Goal: Find specific page/section: Find specific page/section

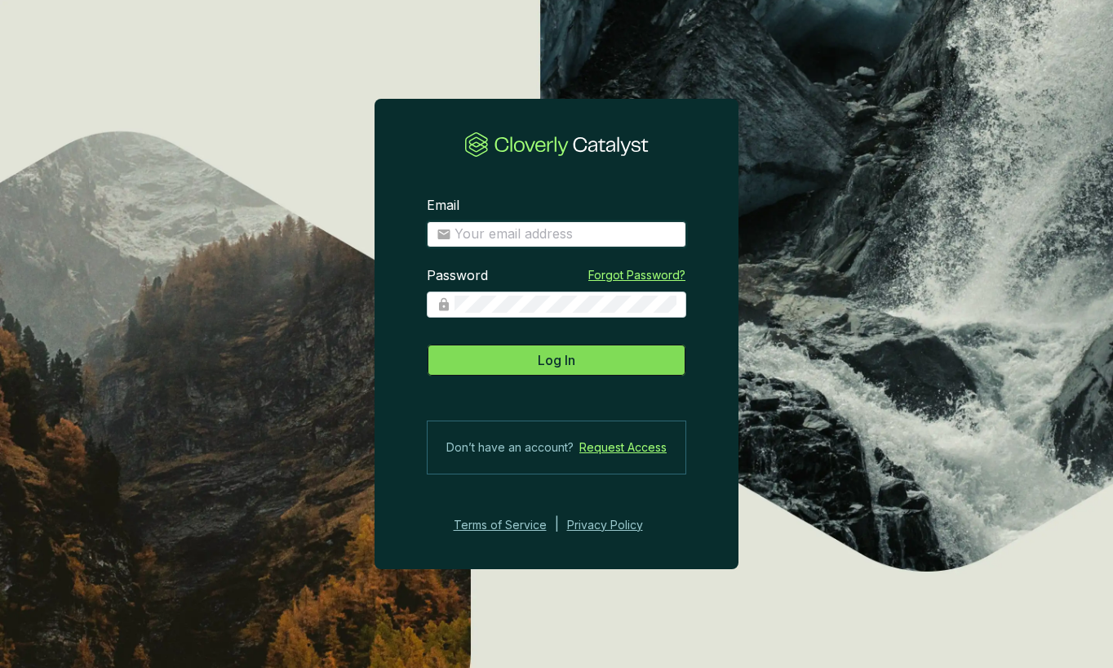
type input "[PERSON_NAME][EMAIL_ADDRESS][DOMAIN_NAME]"
click at [575, 353] on span "Log In" at bounding box center [557, 360] width 38 height 20
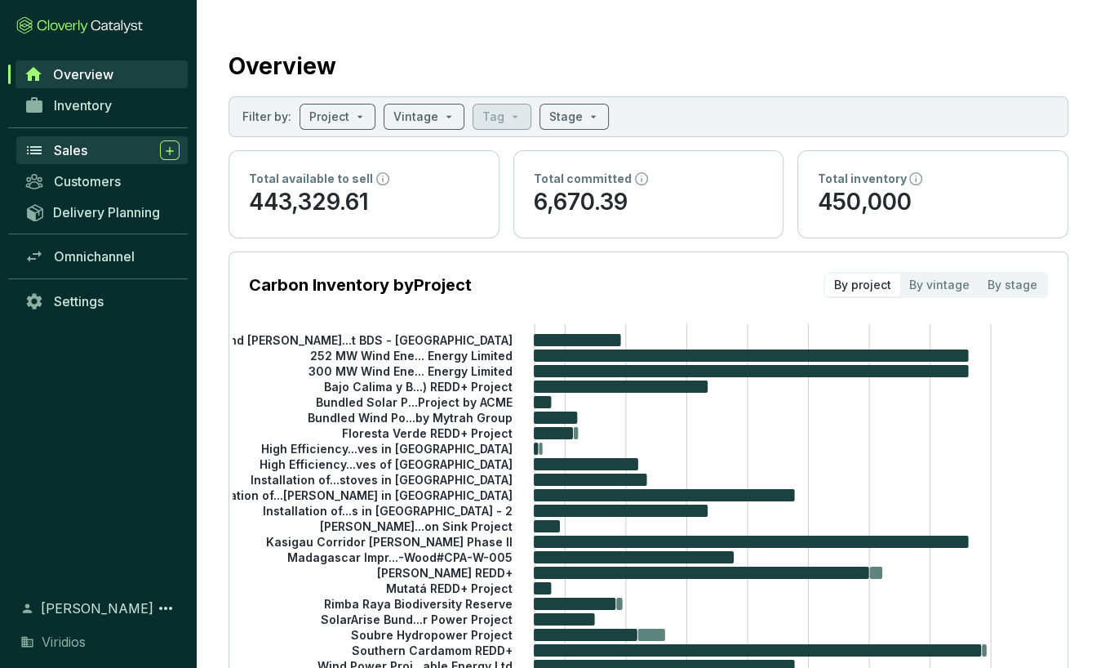
click at [83, 148] on span "Sales" at bounding box center [70, 150] width 33 height 16
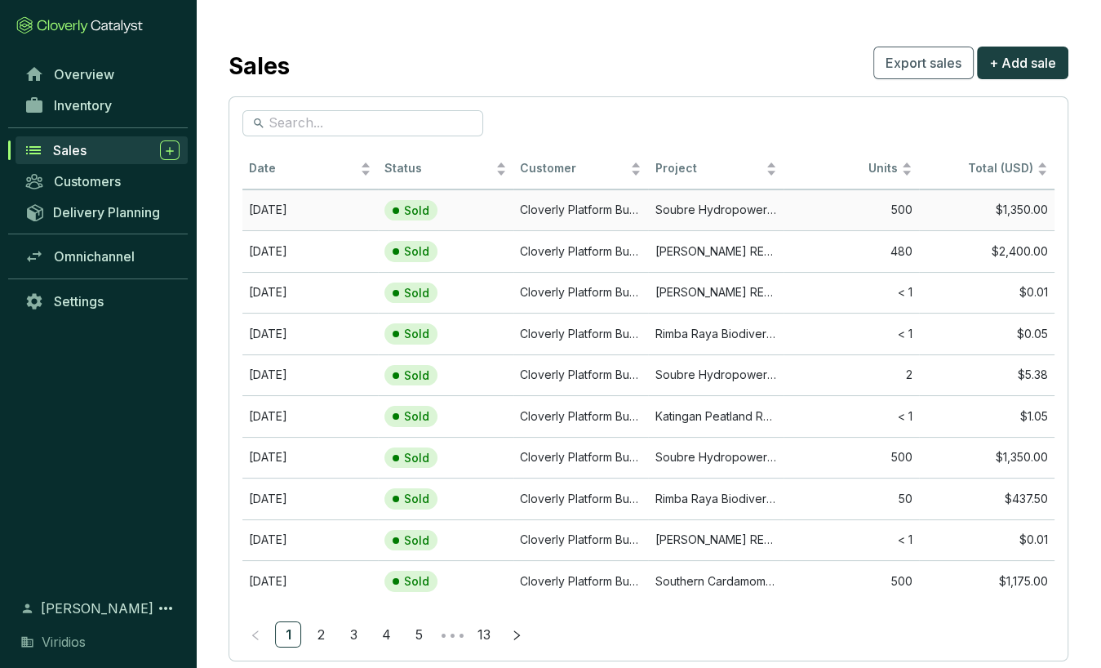
click at [833, 211] on td "500" at bounding box center [852, 210] width 136 height 42
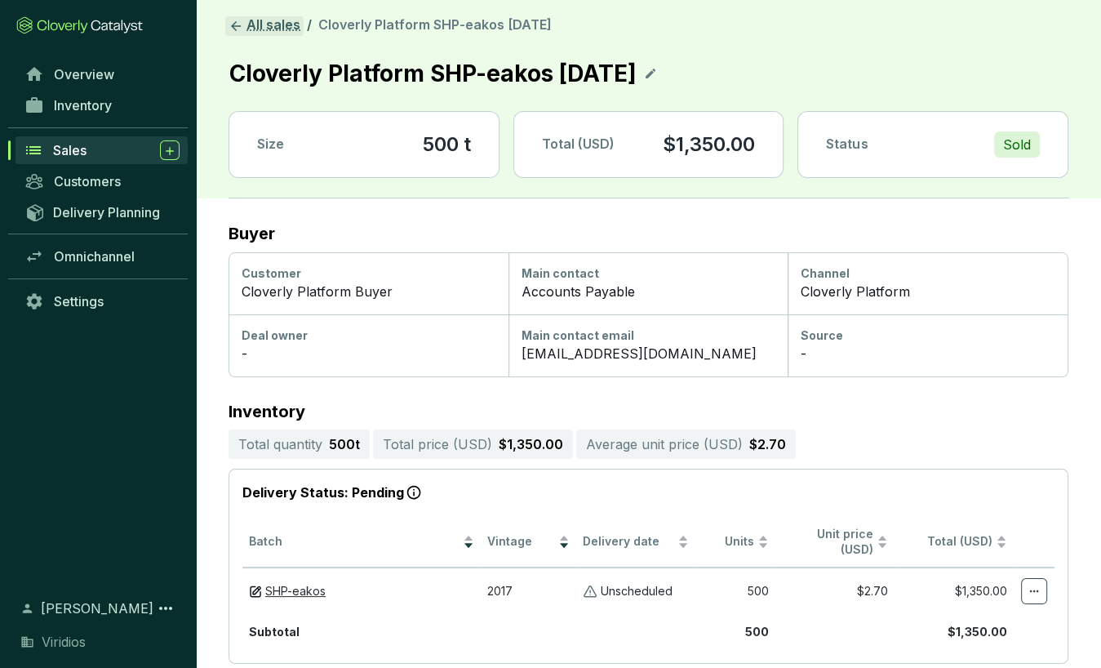
click at [264, 22] on link "All sales" at bounding box center [264, 26] width 78 height 20
